Goal: Task Accomplishment & Management: Use online tool/utility

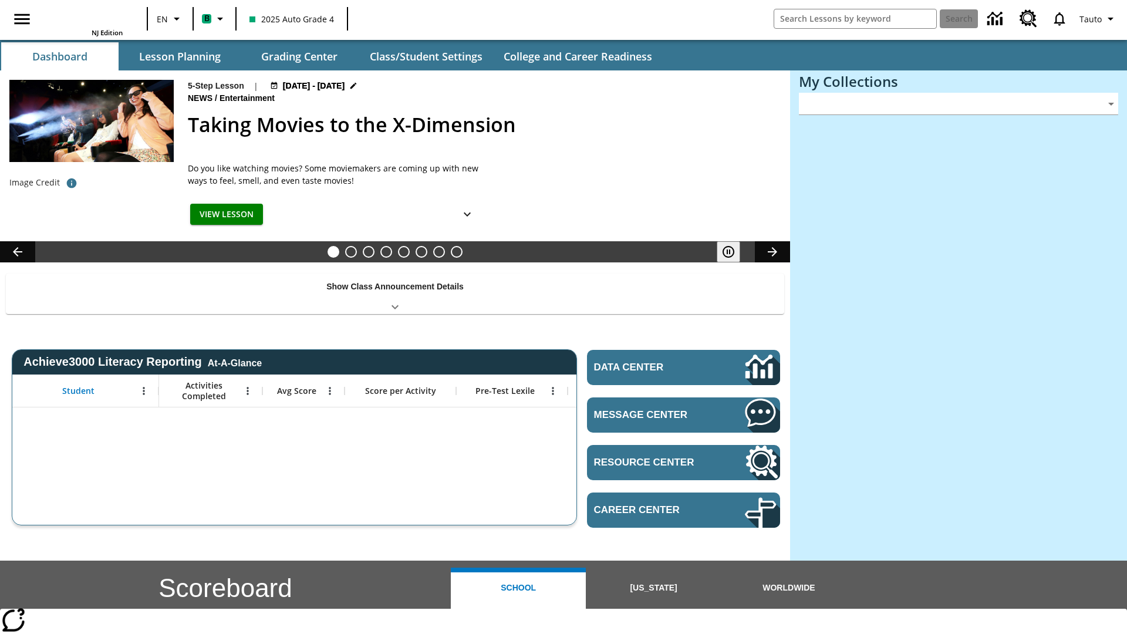
type input "-1"
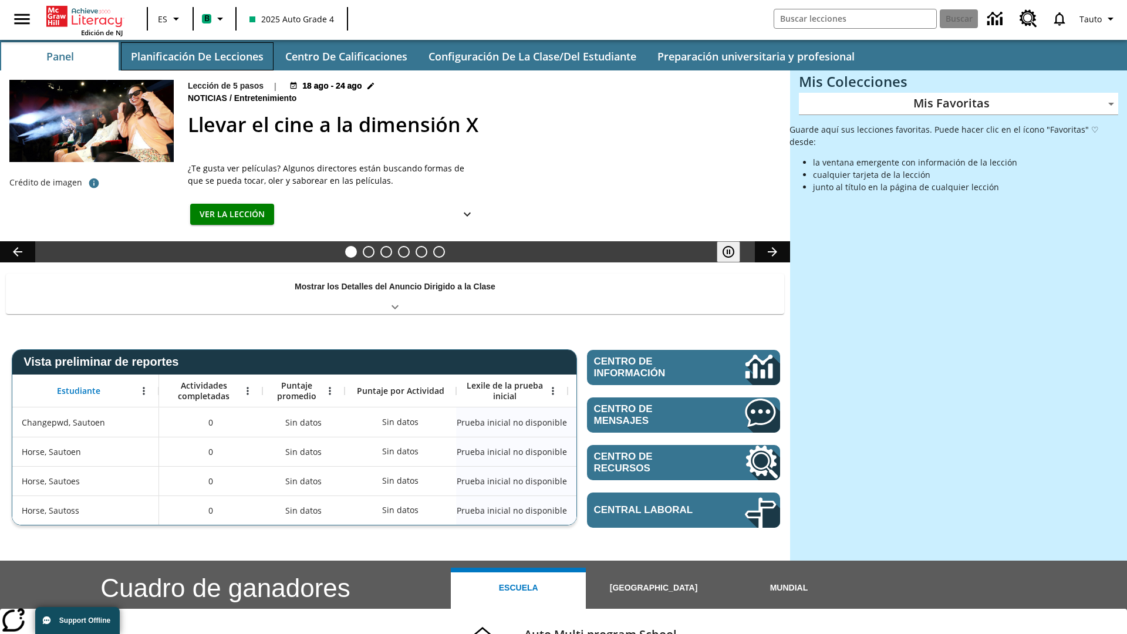
click at [197, 56] on button "Planificación de lecciones" at bounding box center [197, 56] width 153 height 28
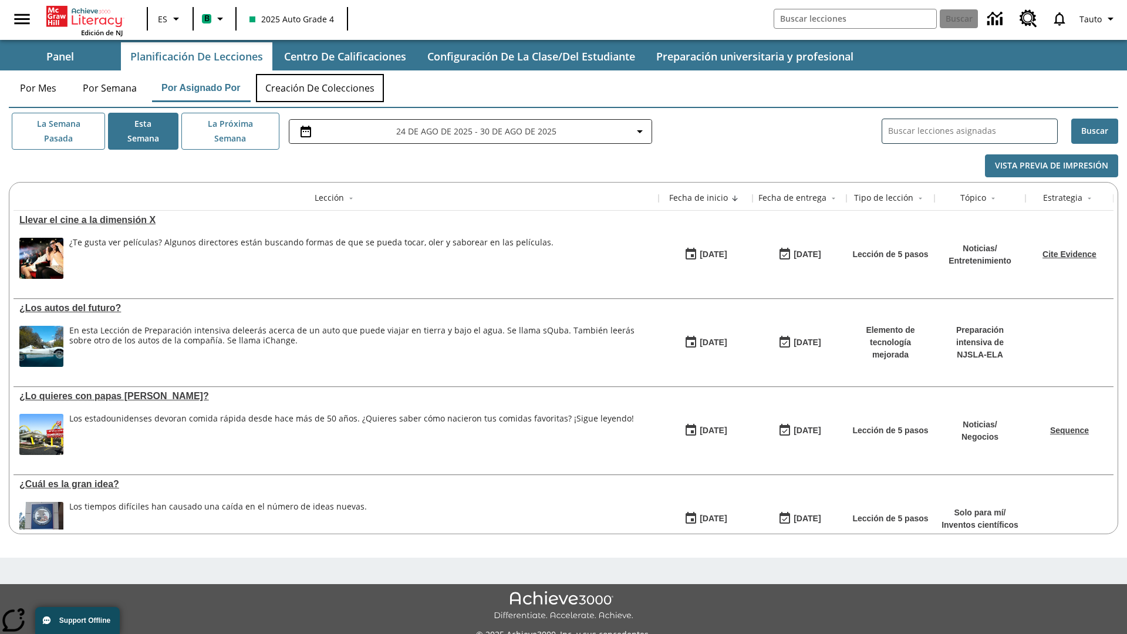
click at [320, 88] on button "Creación de colecciones" at bounding box center [320, 88] width 128 height 28
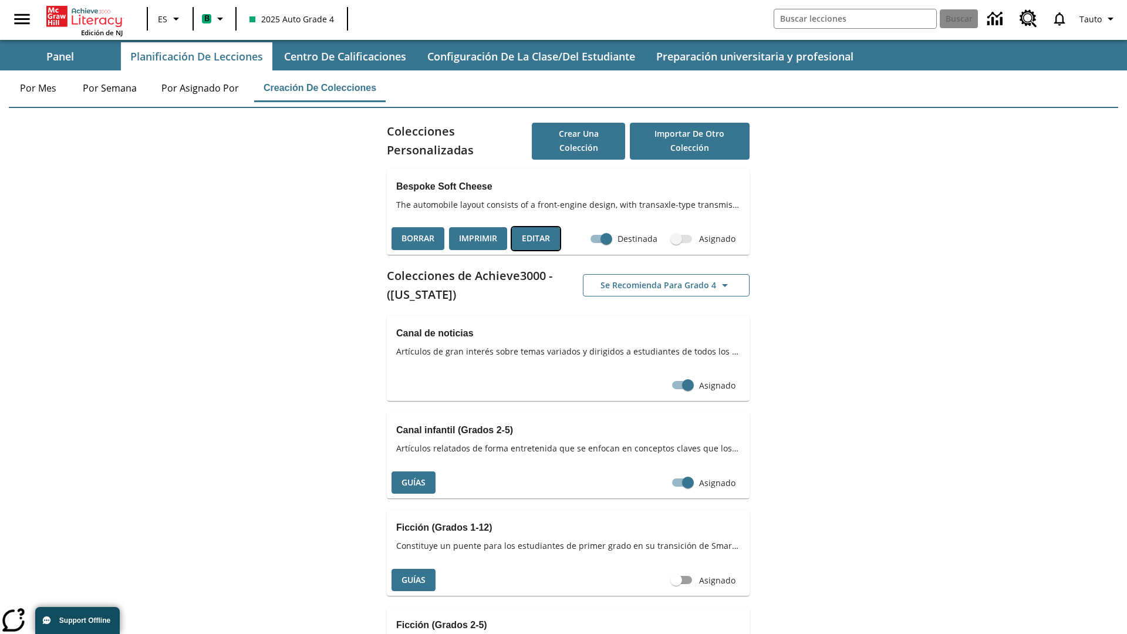
click at [536, 238] on button "Editar" at bounding box center [536, 238] width 48 height 23
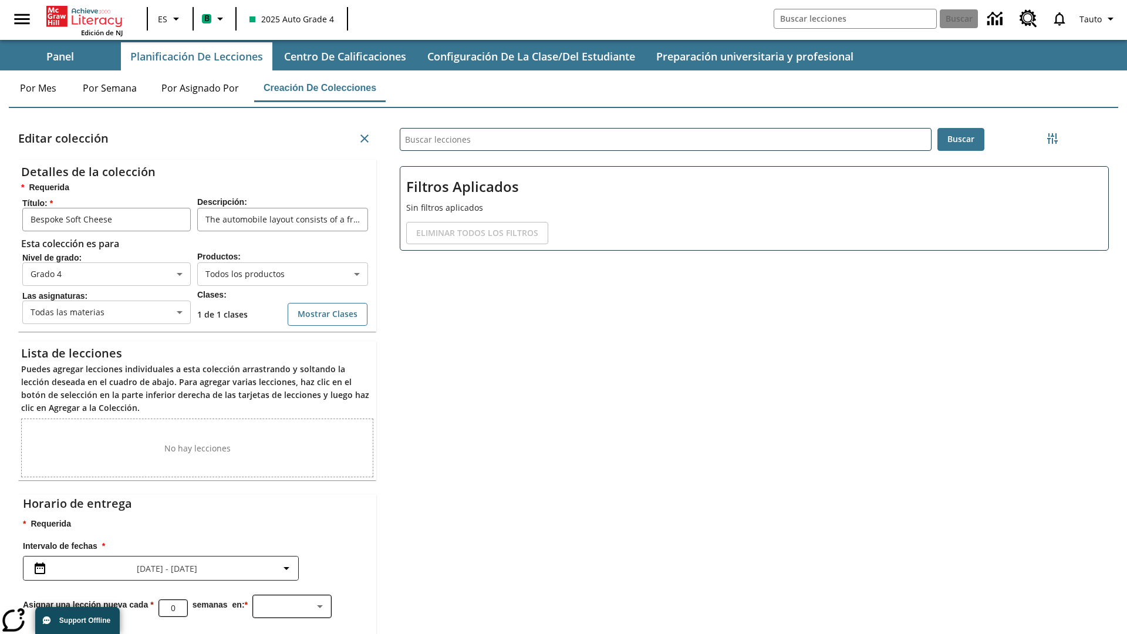
scroll to position [1, 1]
click at [282, 278] on body "Saltar al contenido principal Edición de NJ ES B 2025 Auto Grade 4 Buscar 0 Tau…" at bounding box center [563, 362] width 1127 height 725
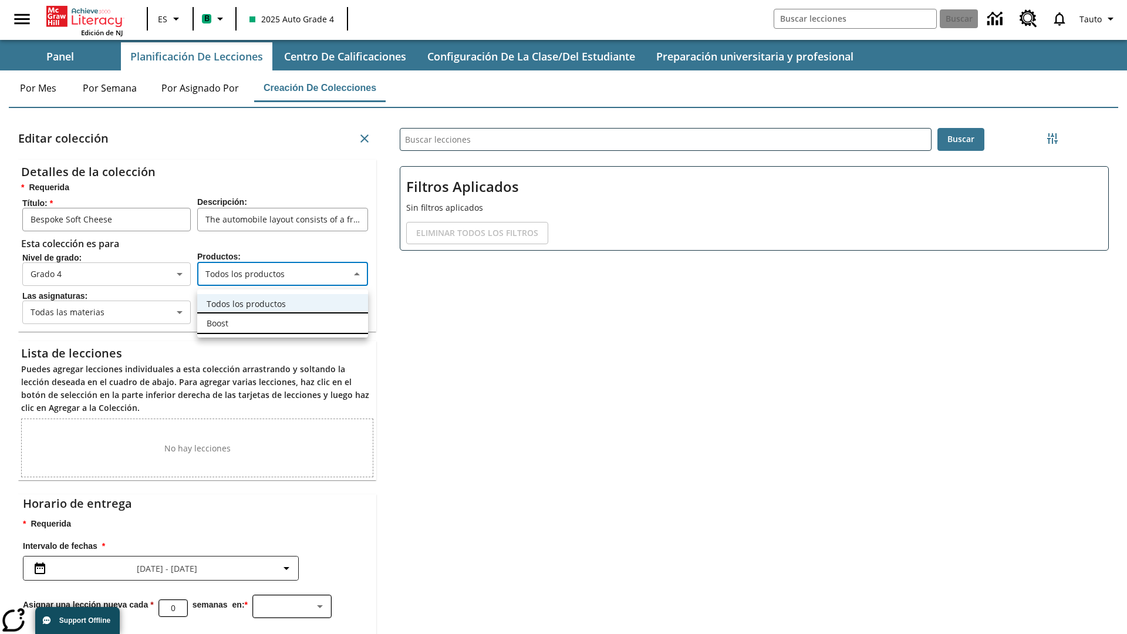
click at [282, 323] on li "Boost" at bounding box center [282, 322] width 171 height 19
type input "12"
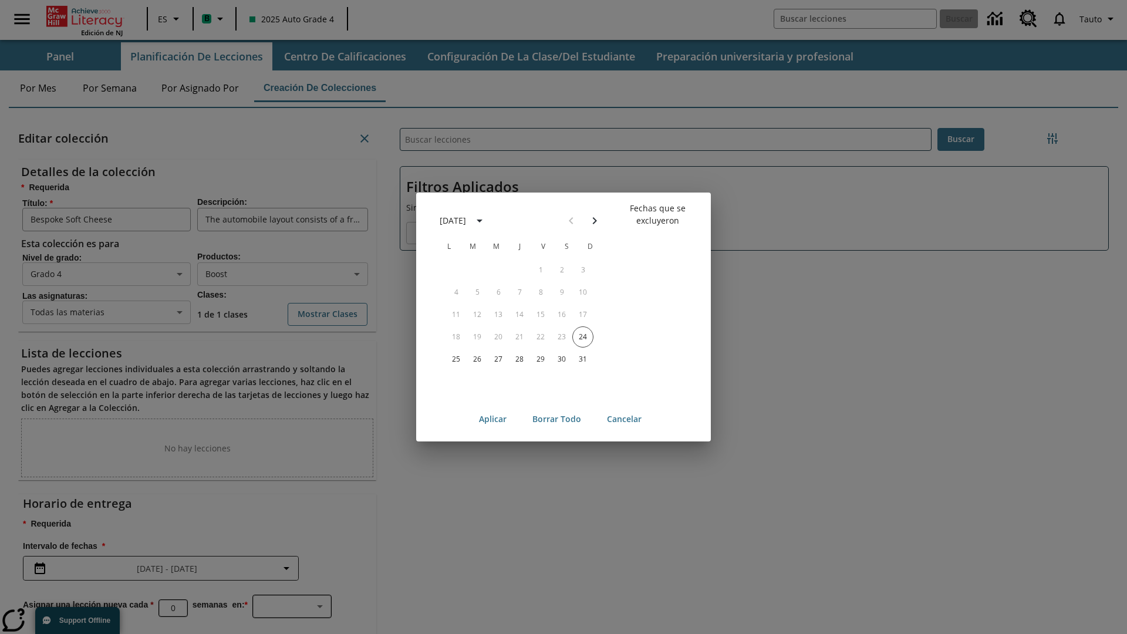
scroll to position [130, 0]
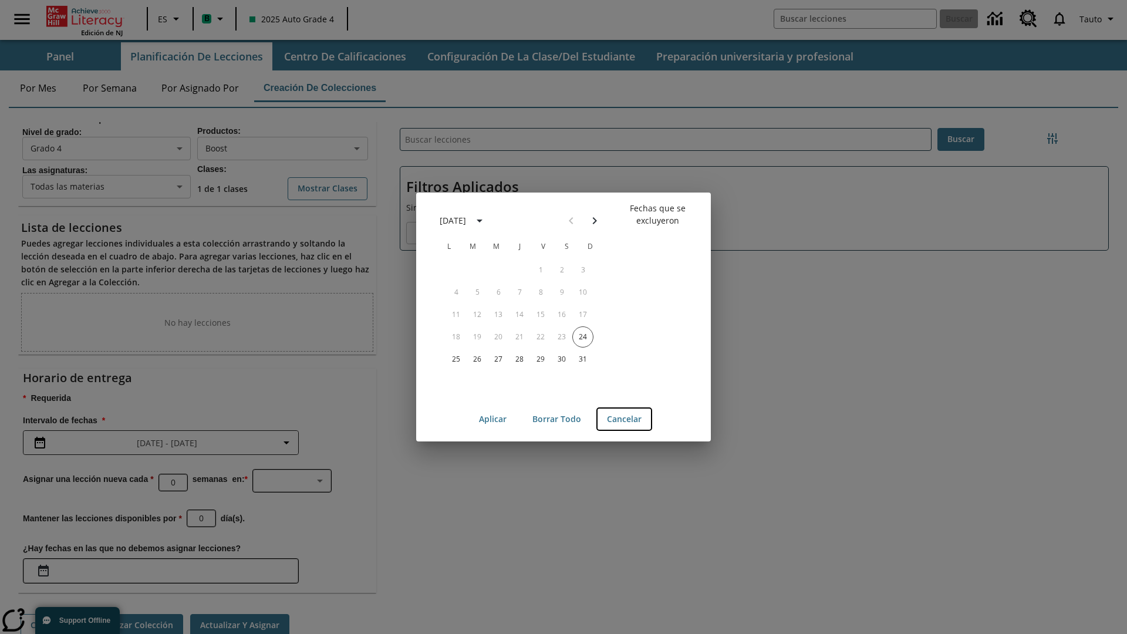
click at [624, 419] on button "Cancelar" at bounding box center [623, 419] width 53 height 22
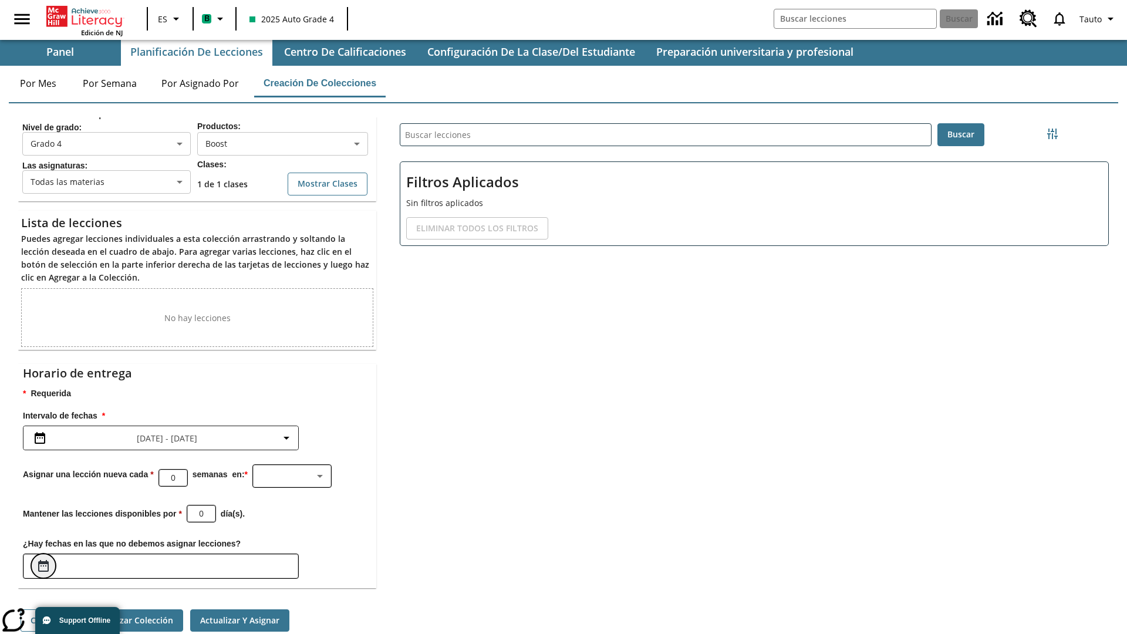
scroll to position [69, 0]
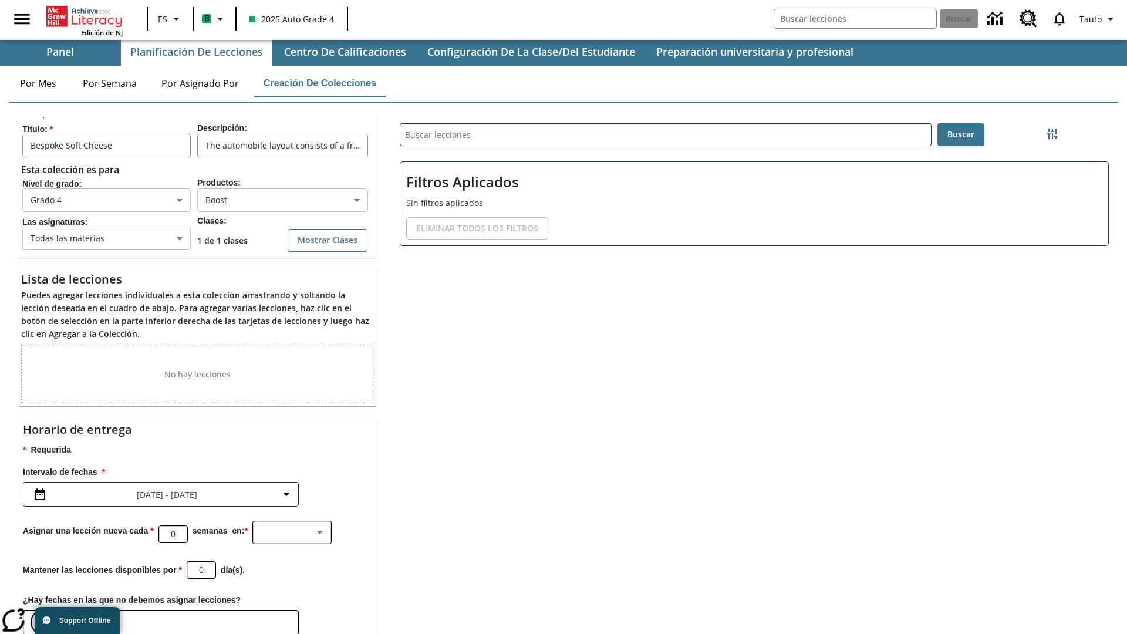
click at [43, 616] on icon "Elegir fechas" at bounding box center [43, 622] width 11 height 12
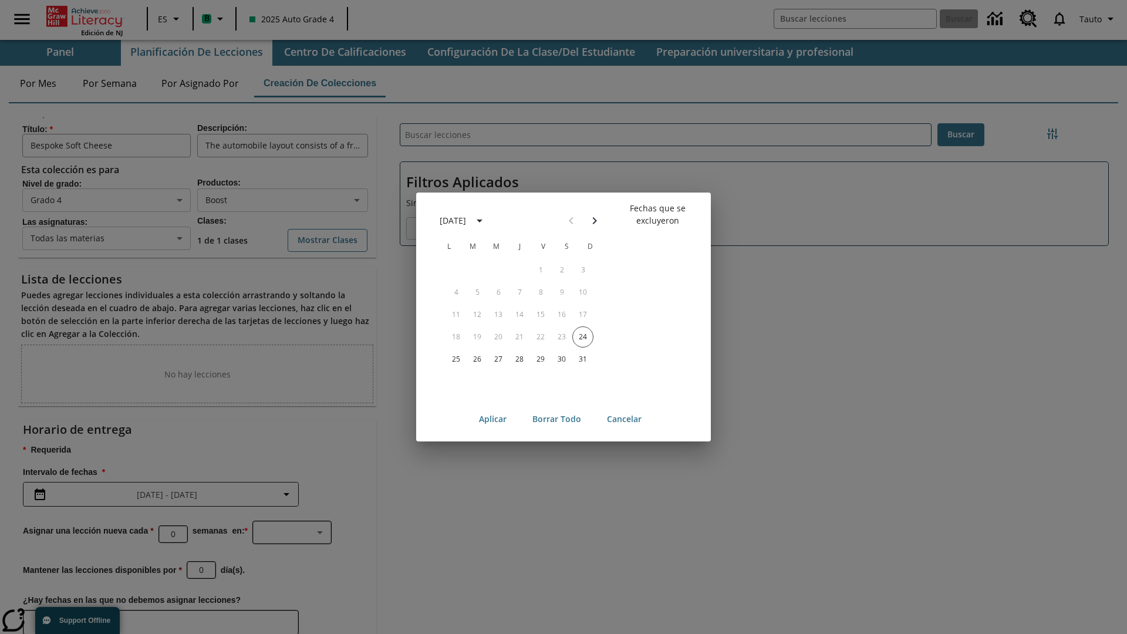
scroll to position [130, 0]
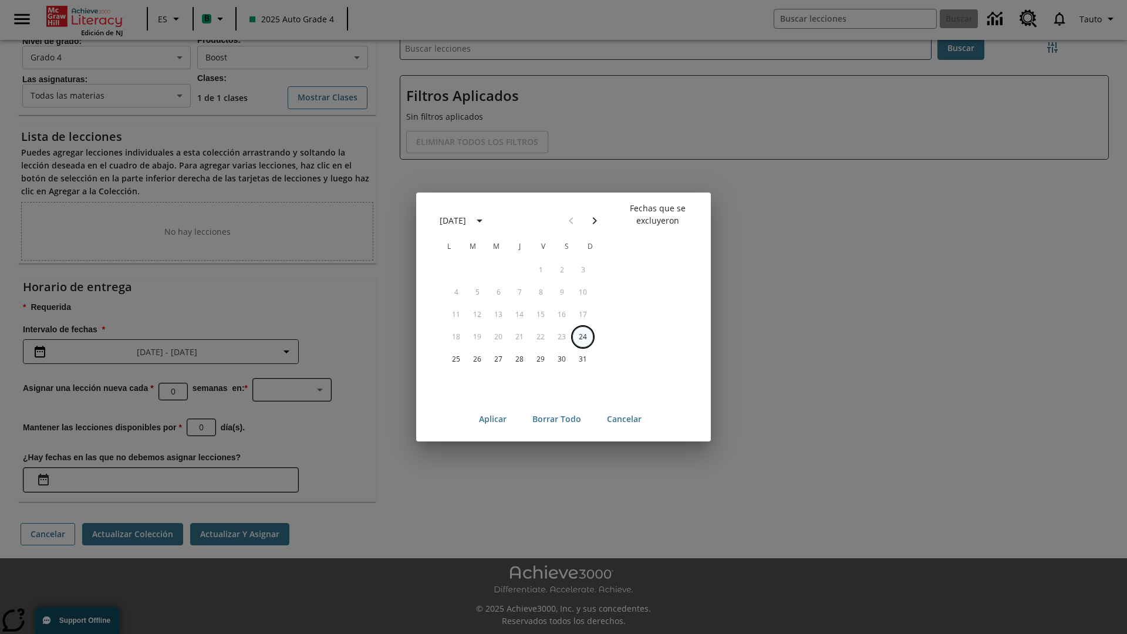
click at [583, 336] on button "24" at bounding box center [582, 336] width 21 height 21
click at [556, 419] on button "Borrar todo" at bounding box center [556, 419] width 67 height 22
click at [583, 336] on button "24" at bounding box center [582, 336] width 21 height 21
